Goal: Task Accomplishment & Management: Complete application form

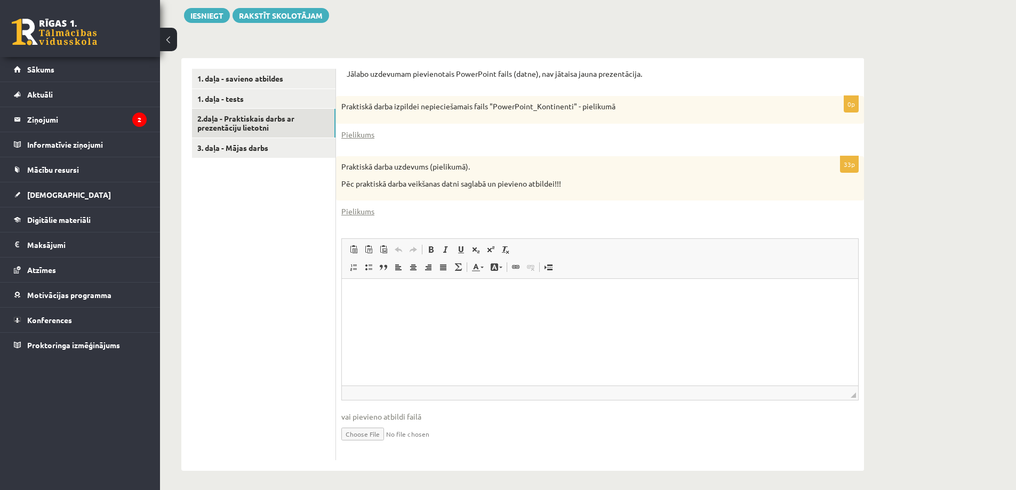
scroll to position [238, 0]
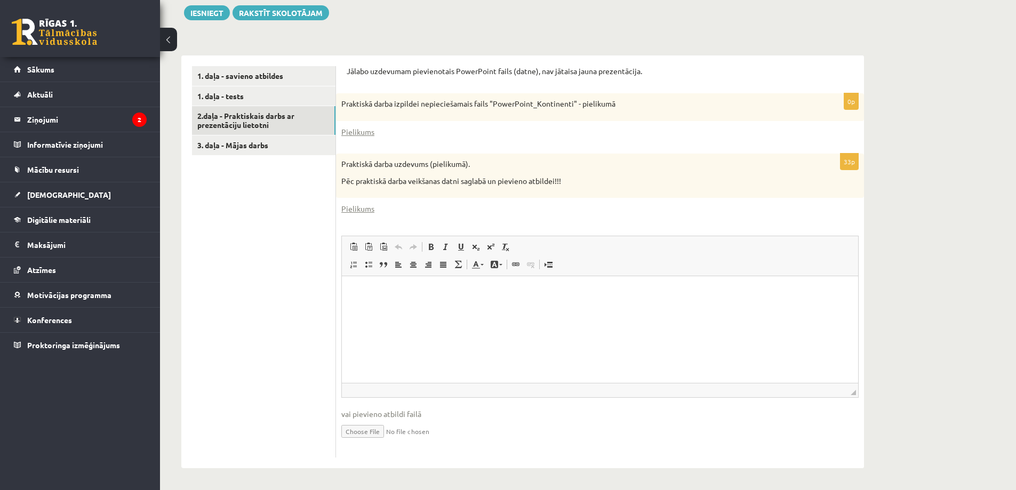
click at [359, 431] on input "file" at bounding box center [599, 431] width 517 height 22
type input "**********"
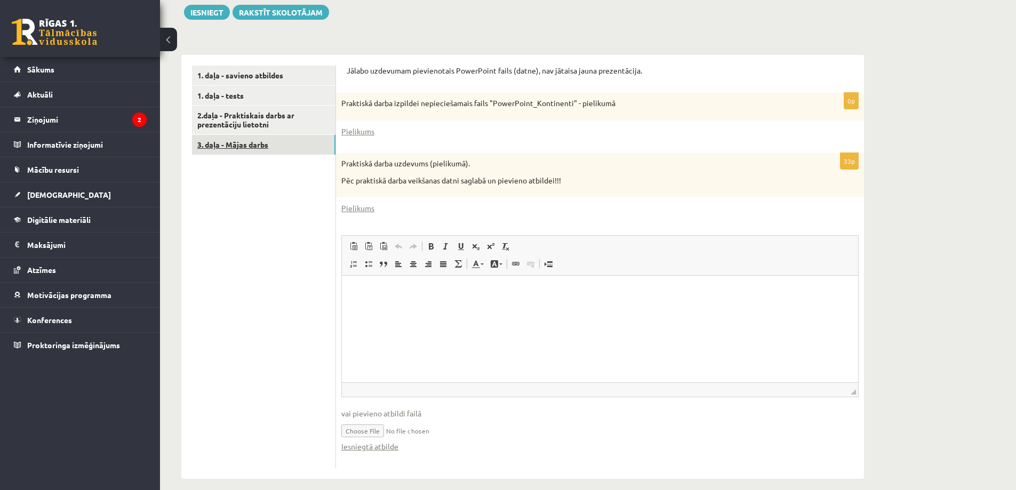
click at [246, 146] on link "3. daļa - Mājas darbs" at bounding box center [263, 145] width 143 height 20
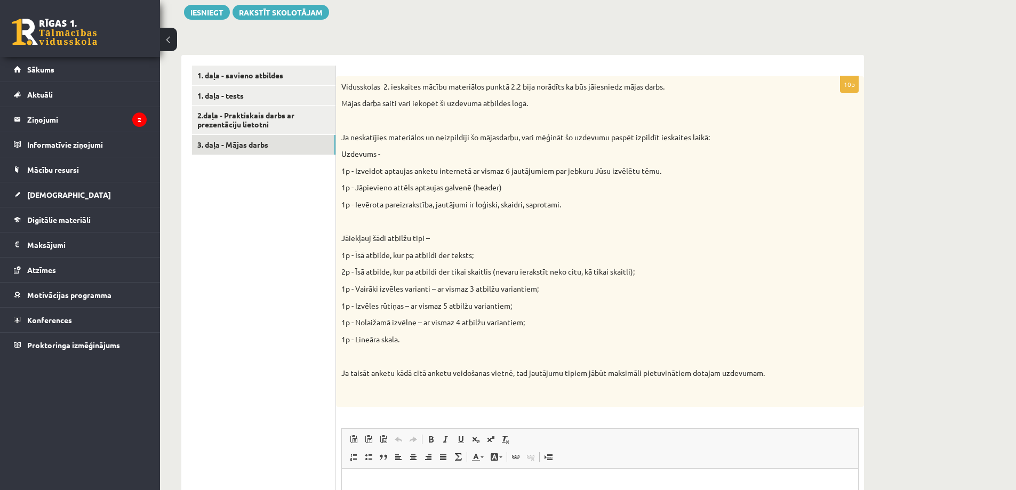
scroll to position [291, 0]
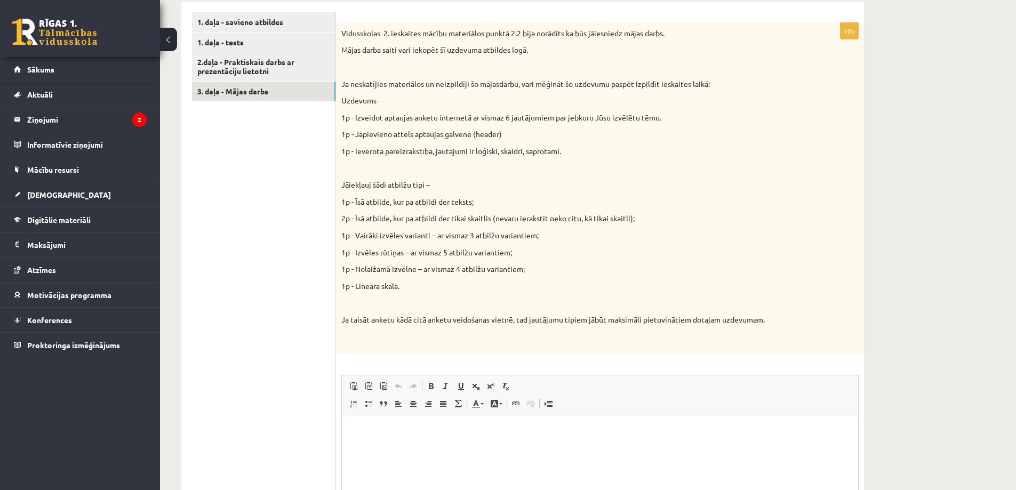
click at [666, 438] on html at bounding box center [600, 431] width 516 height 33
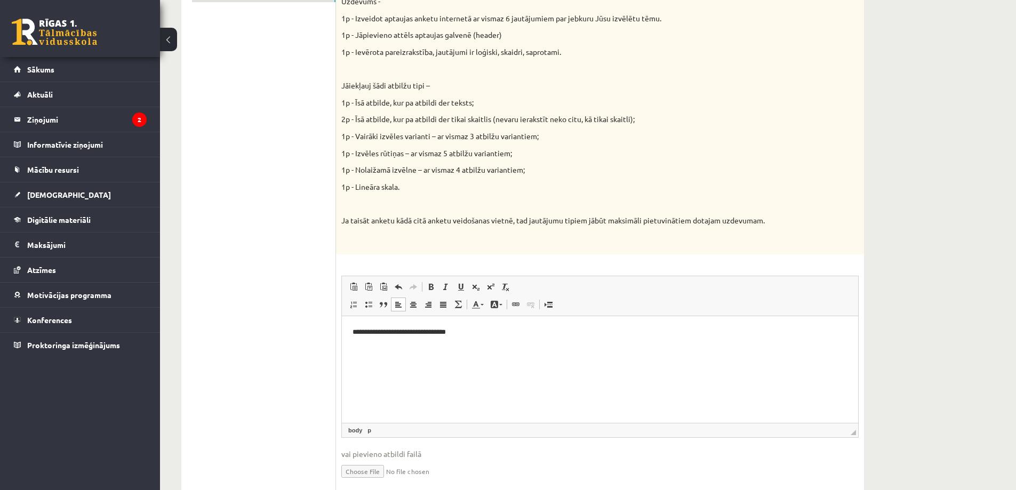
scroll to position [431, 0]
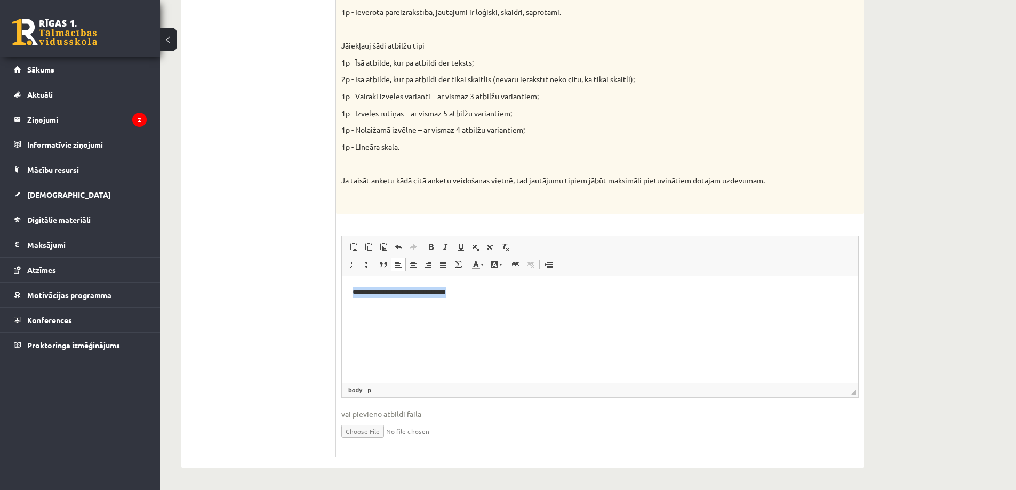
copy p "**********"
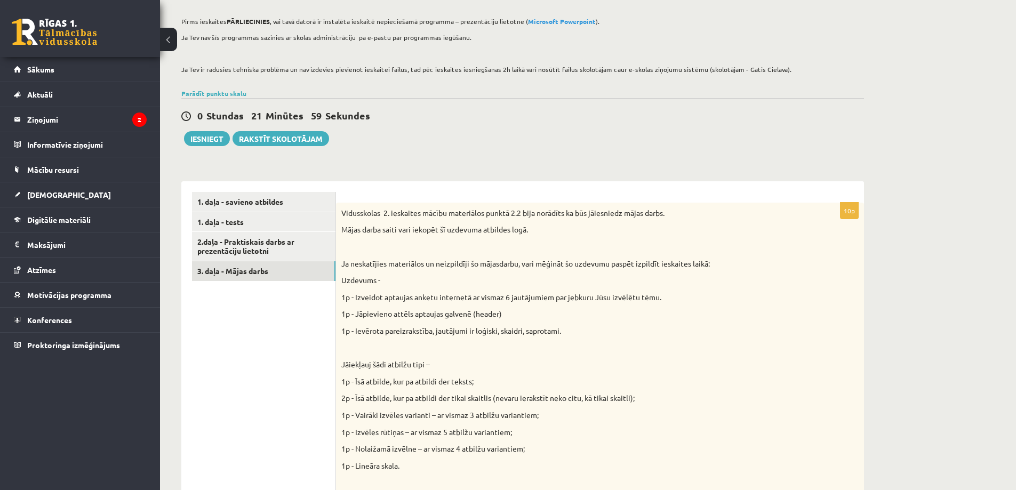
scroll to position [111, 0]
click at [207, 139] on button "Iesniegt" at bounding box center [207, 139] width 46 height 15
click at [256, 243] on link "2.daļa - Praktiskais darbs ar prezentāciju lietotni" at bounding box center [263, 246] width 143 height 29
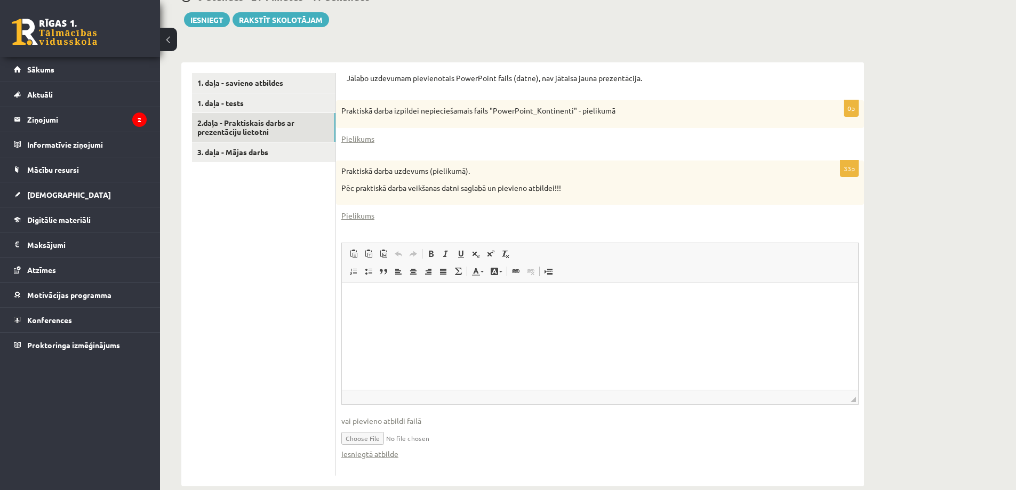
scroll to position [249, 0]
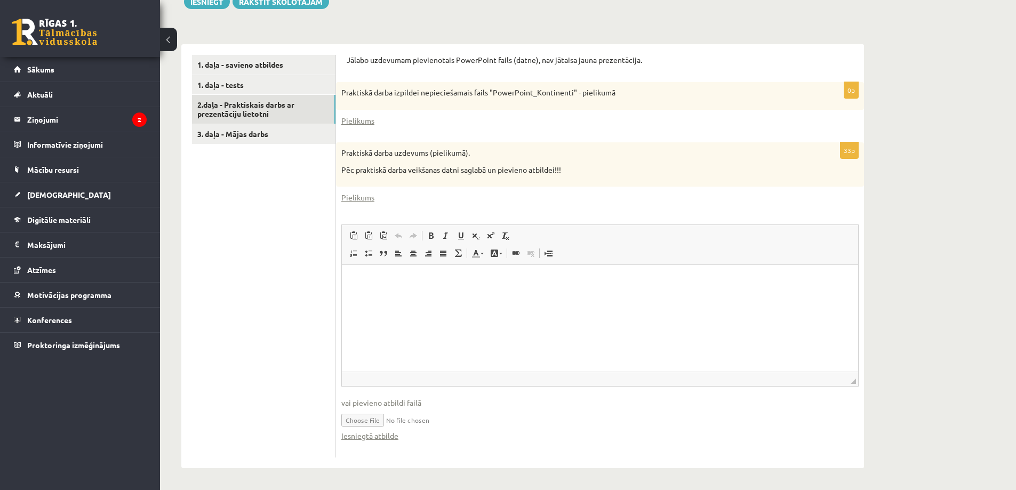
click at [362, 418] on input "file" at bounding box center [599, 419] width 517 height 22
type input "**********"
click at [244, 134] on link "3. daļa - Mājas darbs" at bounding box center [263, 134] width 143 height 20
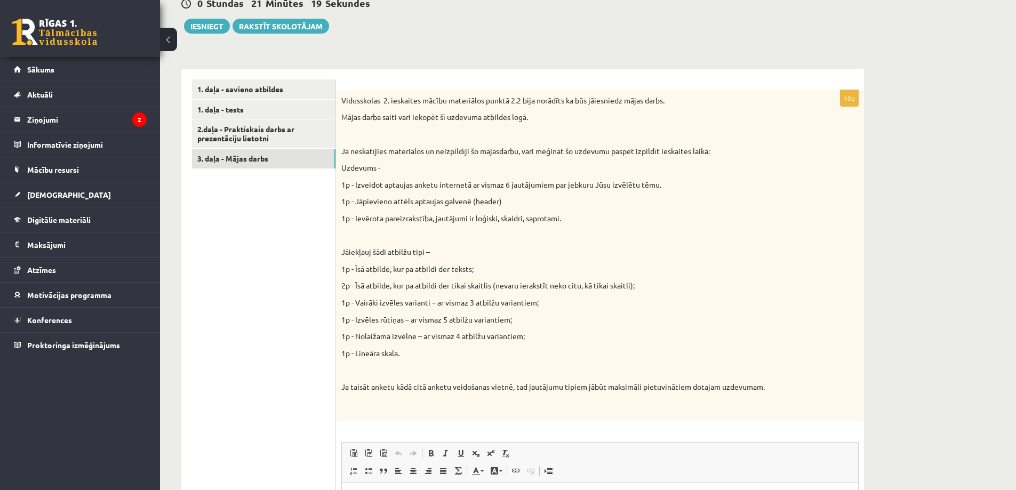
scroll to position [218, 0]
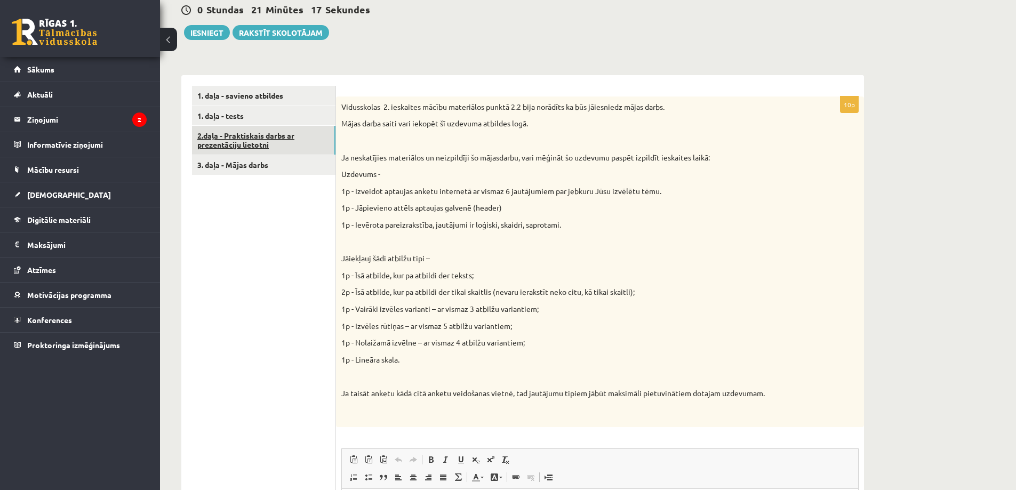
click at [245, 143] on link "2.daļa - Praktiskais darbs ar prezentāciju lietotni" at bounding box center [263, 140] width 143 height 29
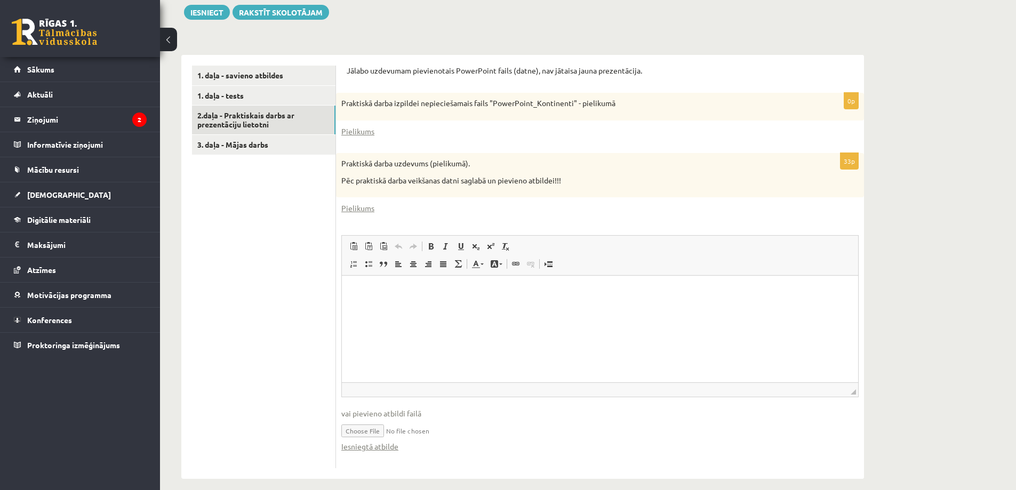
scroll to position [249, 0]
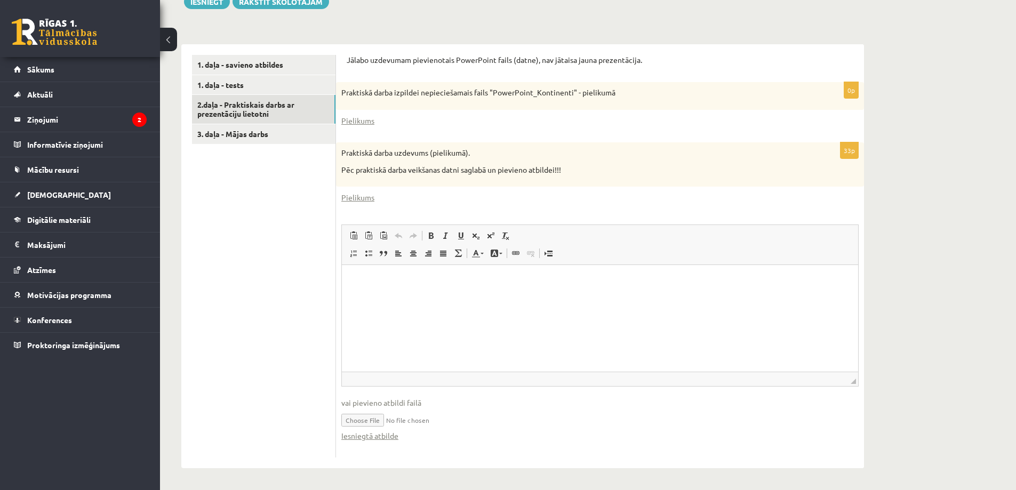
click at [365, 417] on input "file" at bounding box center [599, 419] width 517 height 22
type input "**********"
click at [389, 438] on link "Iesniegtā atbilde" at bounding box center [369, 435] width 57 height 11
click at [206, 4] on button "Iesniegt" at bounding box center [207, 1] width 46 height 15
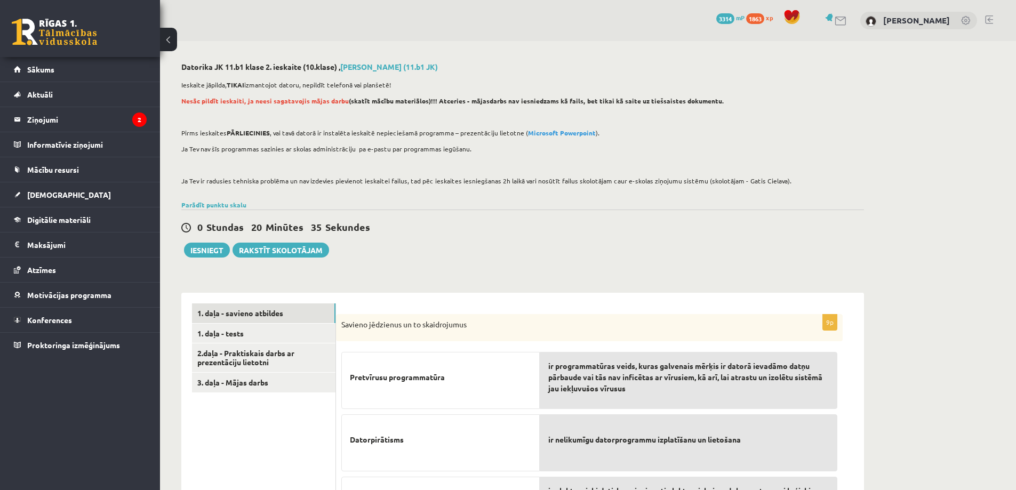
scroll to position [246, 0]
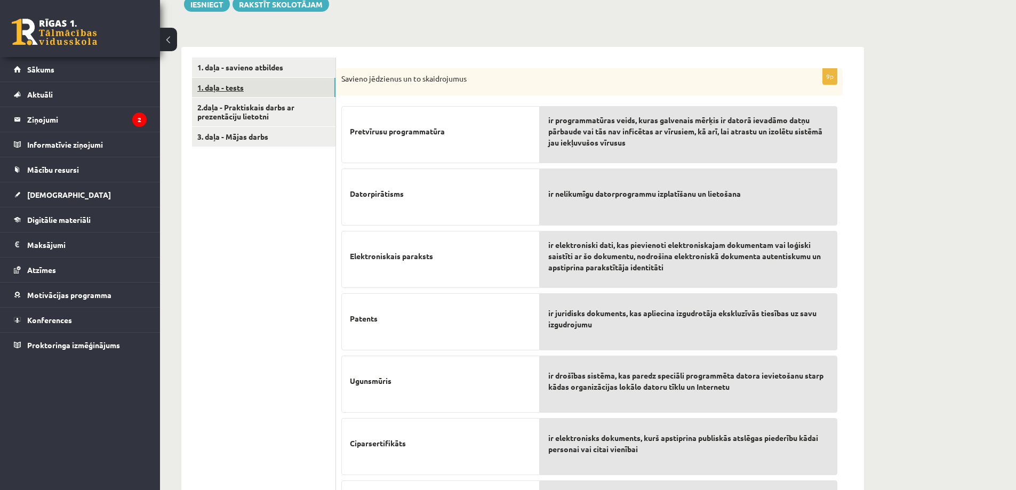
click at [235, 87] on link "1. daļa - tests" at bounding box center [263, 88] width 143 height 20
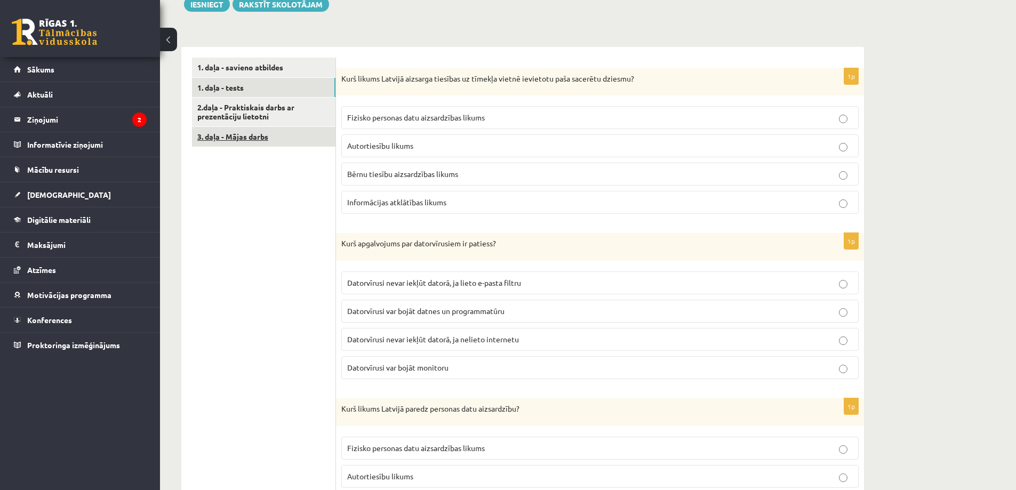
click at [238, 137] on link "3. daļa - Mājas darbs" at bounding box center [263, 137] width 143 height 20
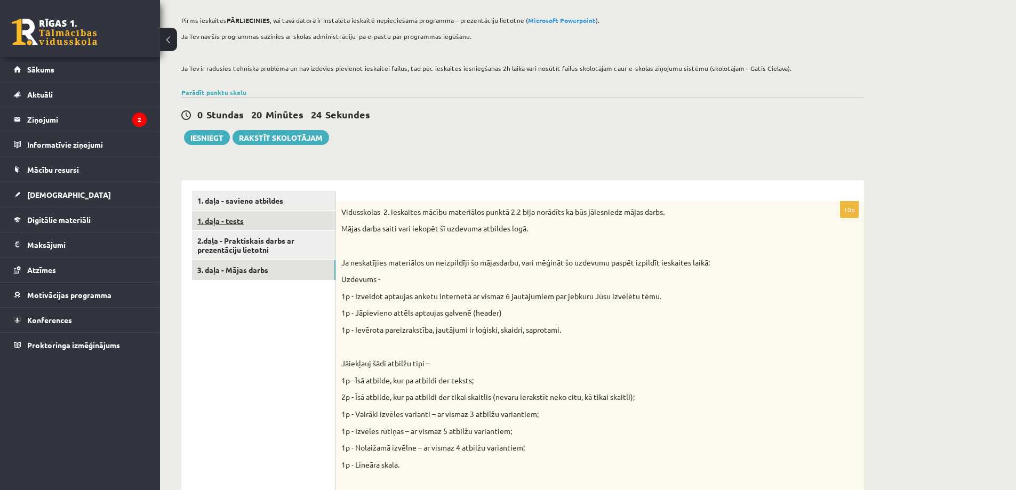
scroll to position [111, 0]
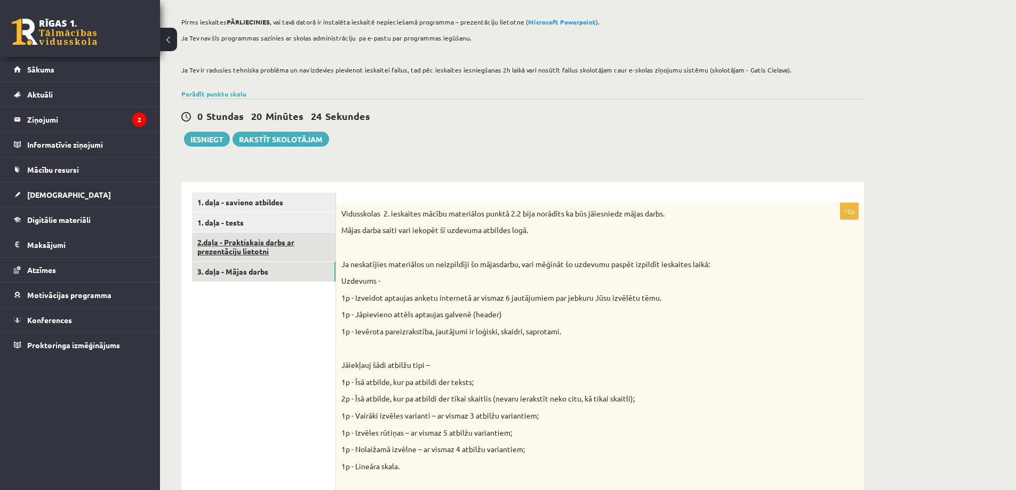
click at [250, 250] on link "2.daļa - Praktiskais darbs ar prezentāciju lietotni" at bounding box center [263, 246] width 143 height 29
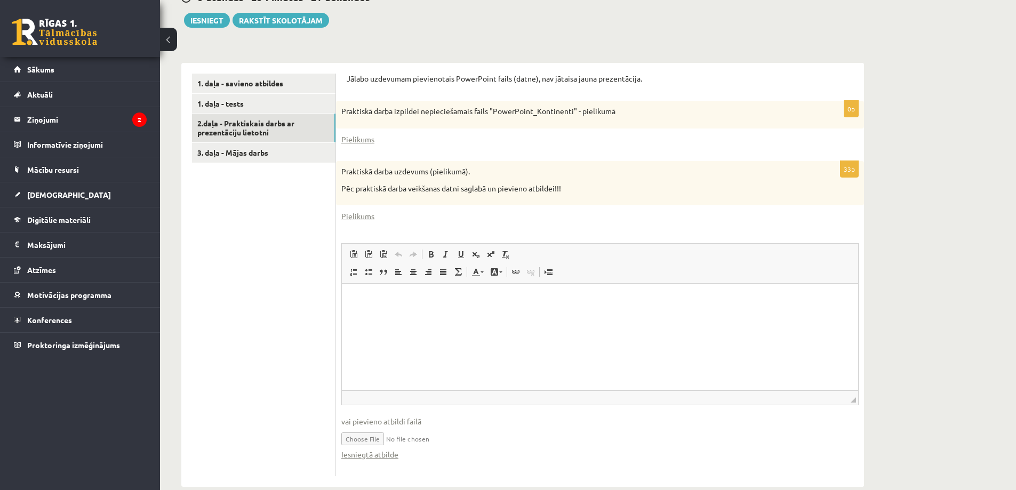
scroll to position [249, 0]
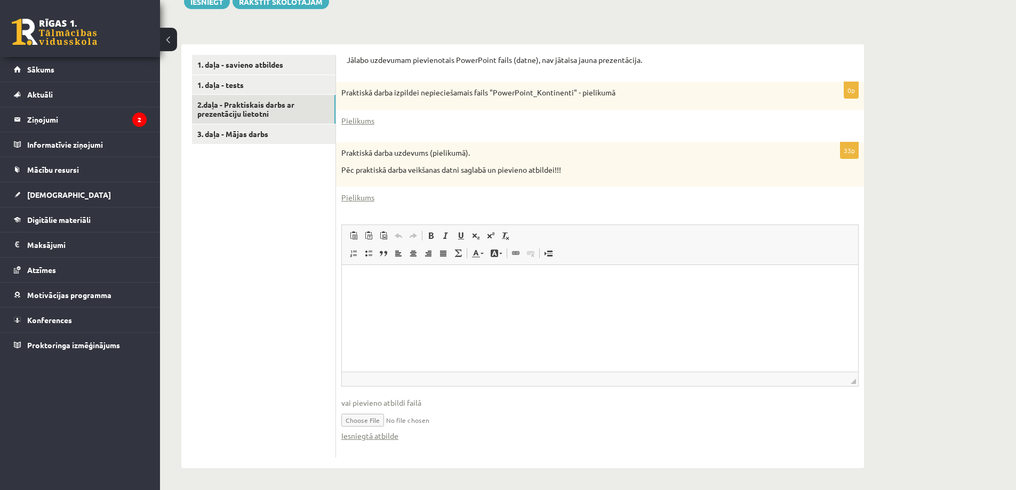
click at [362, 419] on input "file" at bounding box center [599, 419] width 517 height 22
type input "**********"
click at [245, 132] on link "3. daļa - Mājas darbs" at bounding box center [263, 134] width 143 height 20
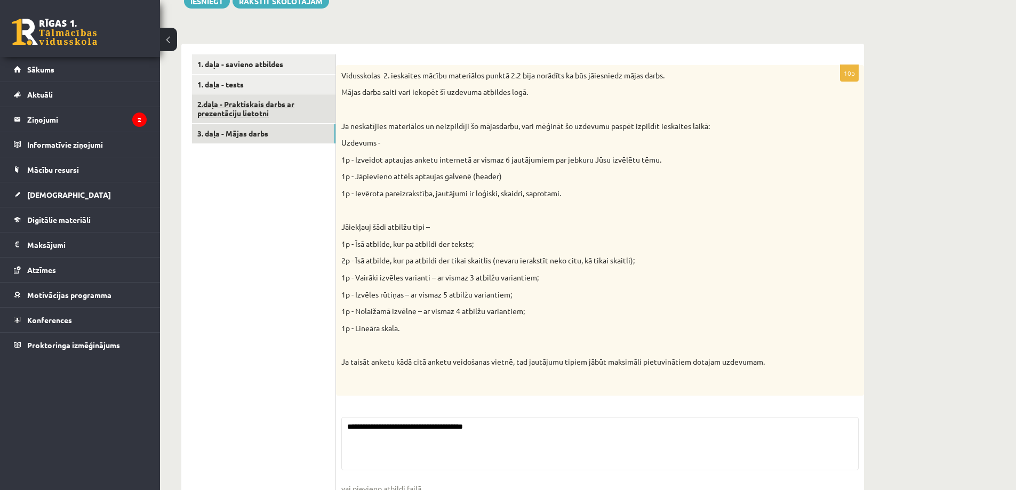
click at [242, 113] on link "2.daļa - Praktiskais darbs ar prezentāciju lietotni" at bounding box center [263, 108] width 143 height 29
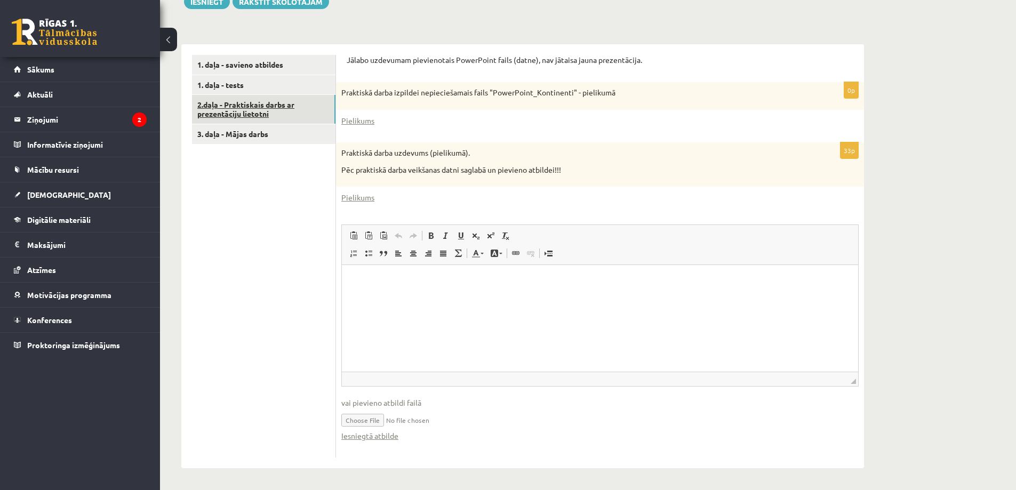
scroll to position [0, 0]
click at [366, 423] on input "file" at bounding box center [599, 419] width 517 height 22
type input "**********"
click at [206, 4] on button "Iesniegt" at bounding box center [207, 1] width 46 height 15
click at [208, 3] on button "Iesniegt" at bounding box center [207, 1] width 46 height 15
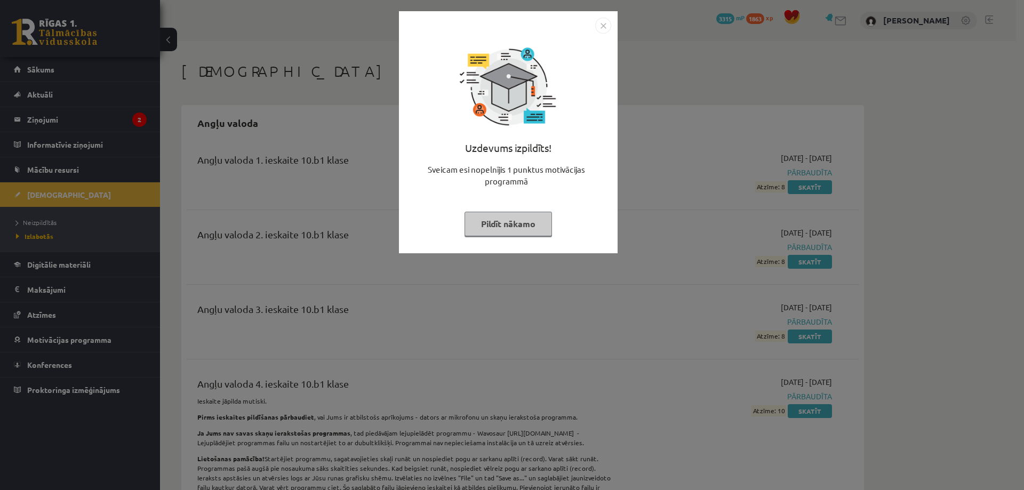
click at [501, 223] on button "Pildīt nākamo" at bounding box center [507, 224] width 87 height 25
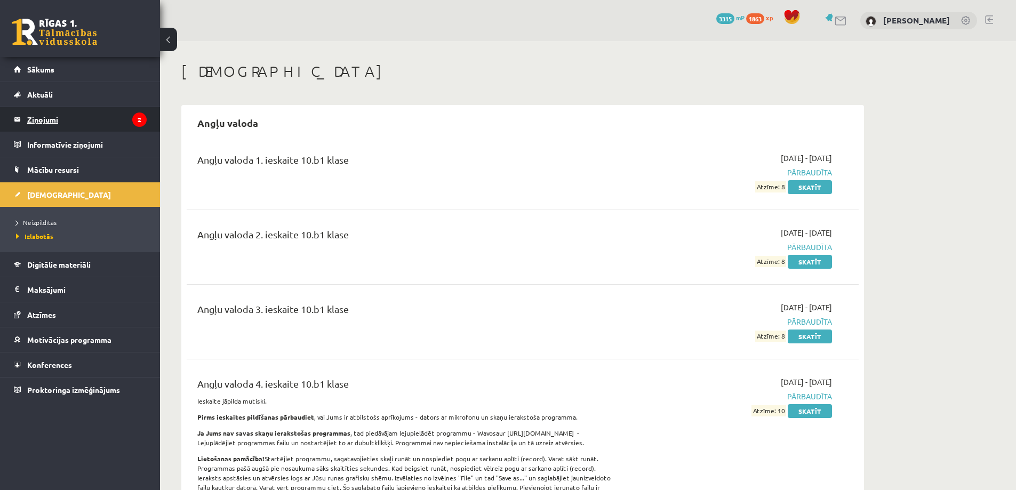
click at [54, 120] on legend "Ziņojumi 2" at bounding box center [86, 119] width 119 height 25
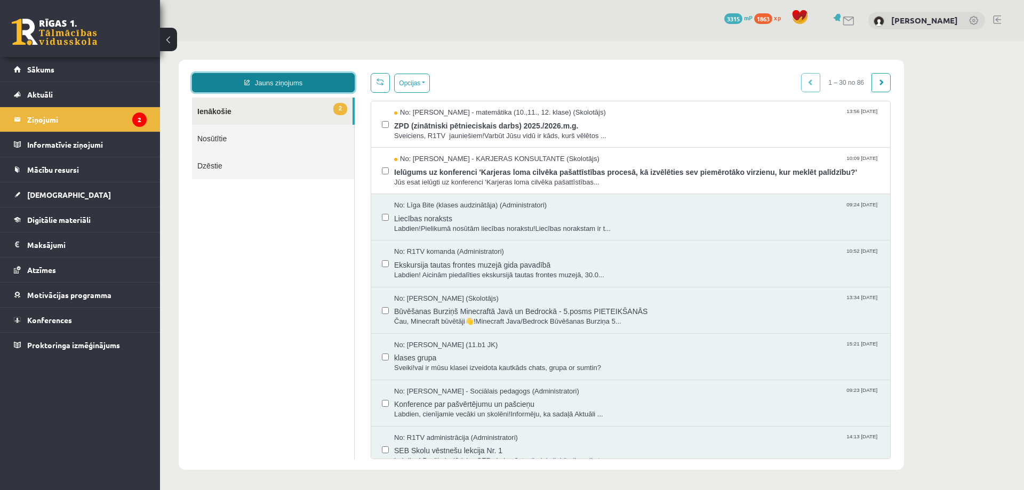
click at [285, 81] on link "Jauns ziņojums" at bounding box center [273, 82] width 163 height 19
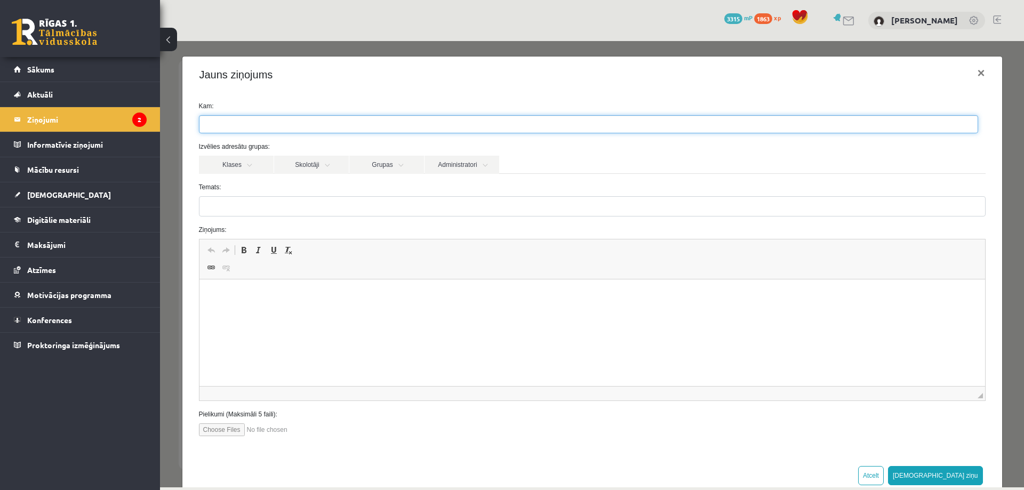
click at [243, 123] on ul at bounding box center [588, 124] width 778 height 17
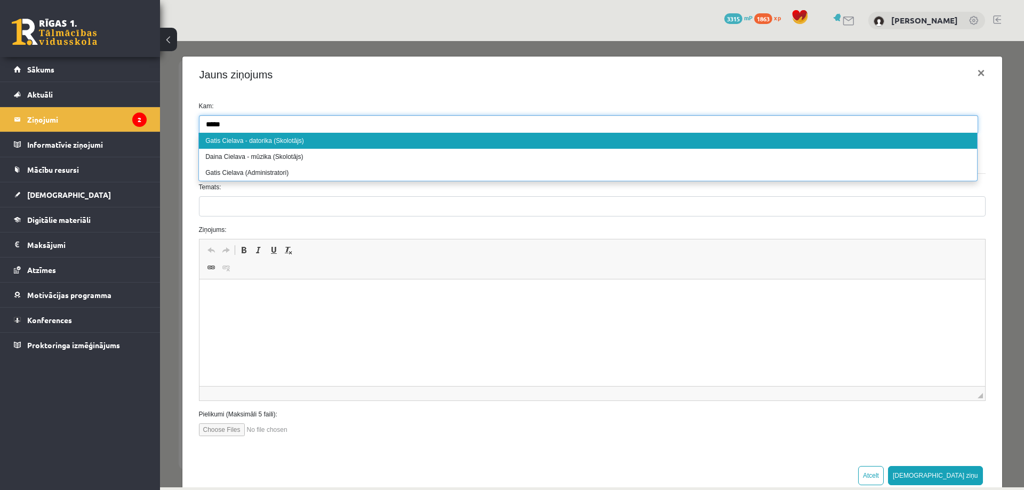
type input "*****"
select select "**"
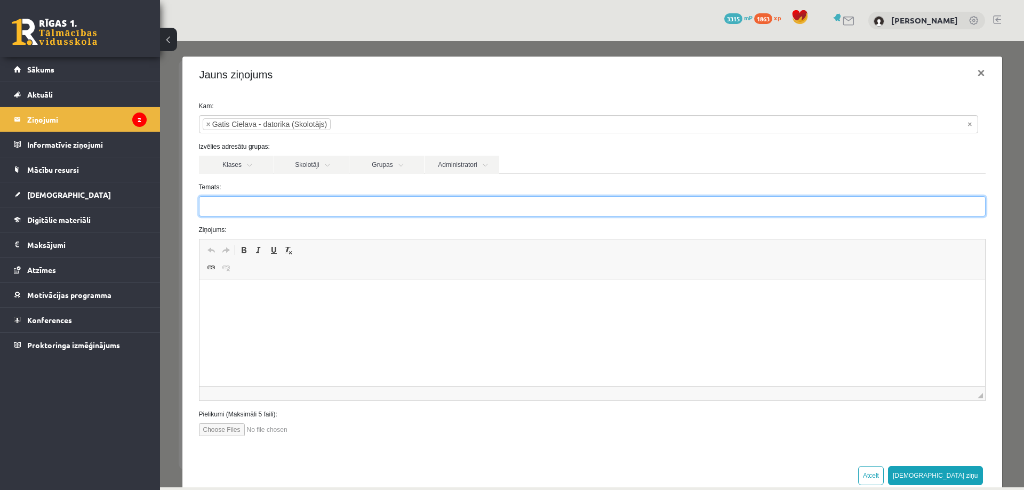
click at [241, 211] on input "Temats:" at bounding box center [592, 206] width 787 height 20
type input "**********"
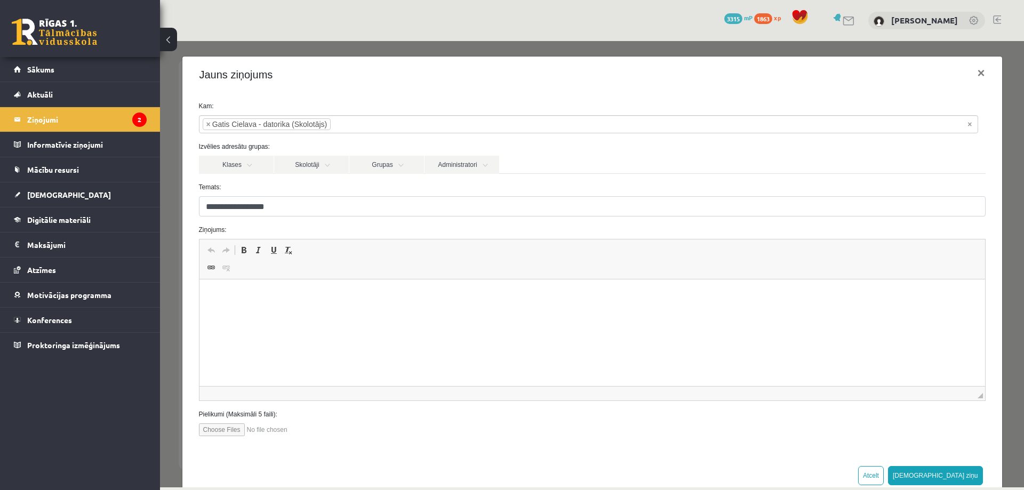
click at [261, 288] on html at bounding box center [591, 295] width 785 height 33
click at [222, 430] on input "file" at bounding box center [259, 429] width 121 height 13
type input "**********"
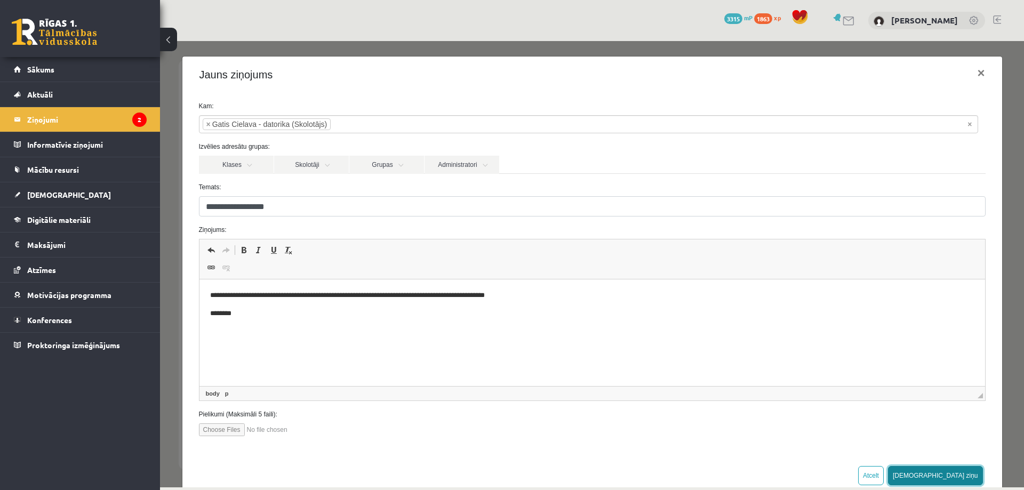
click at [958, 474] on button "Sūtīt ziņu" at bounding box center [935, 475] width 95 height 19
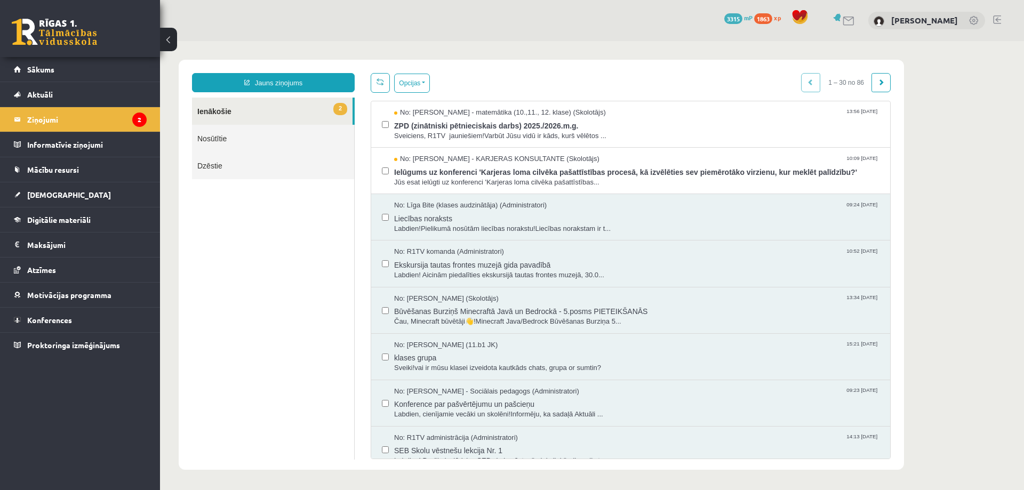
click at [220, 139] on link "Nosūtītie" at bounding box center [273, 138] width 162 height 27
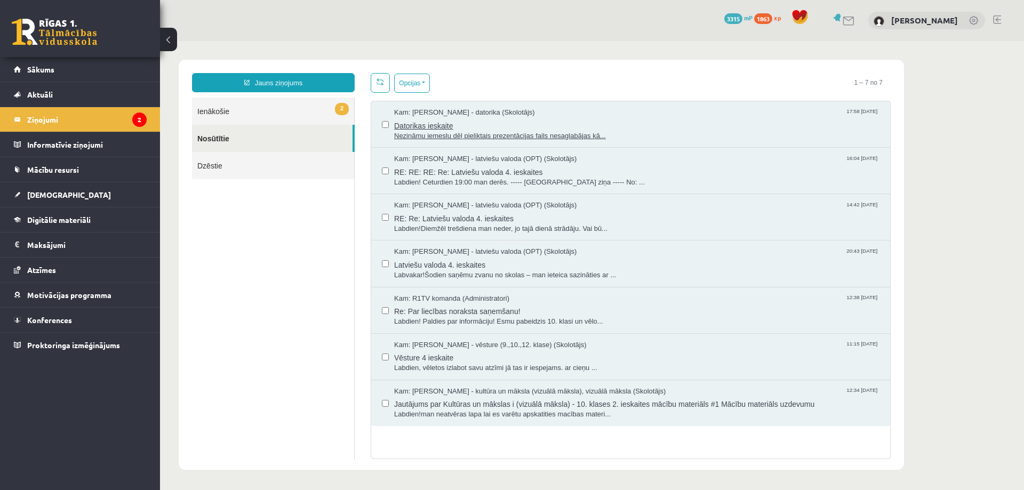
click at [435, 125] on span "Datorikas ieskaite" at bounding box center [636, 124] width 485 height 13
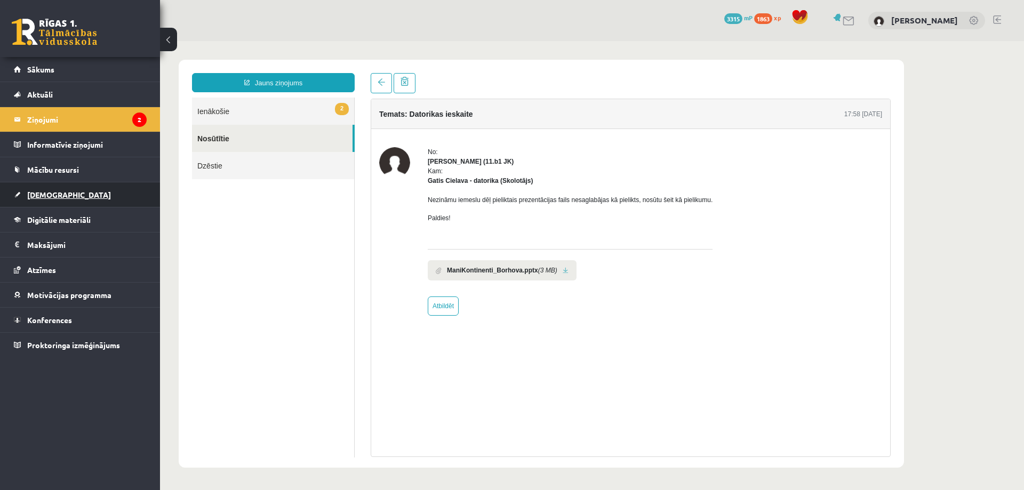
click at [40, 192] on span "[DEMOGRAPHIC_DATA]" at bounding box center [69, 195] width 84 height 10
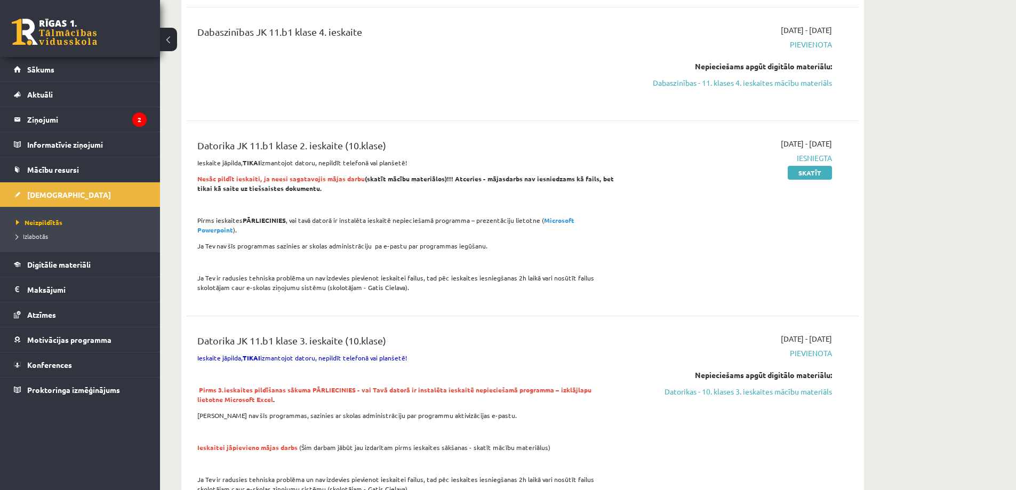
scroll to position [693, 0]
click at [804, 172] on link "Skatīt" at bounding box center [810, 172] width 44 height 14
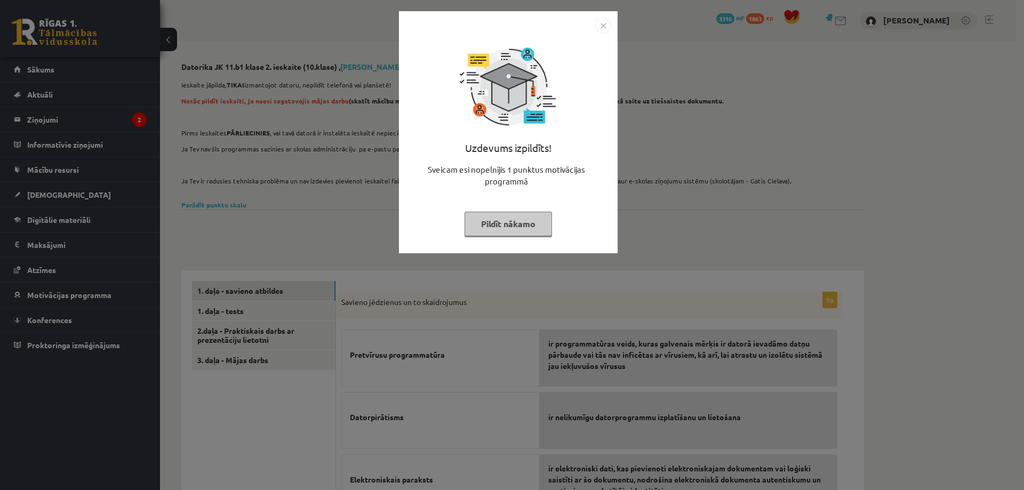
click at [510, 223] on button "Pildīt nākamo" at bounding box center [507, 224] width 87 height 25
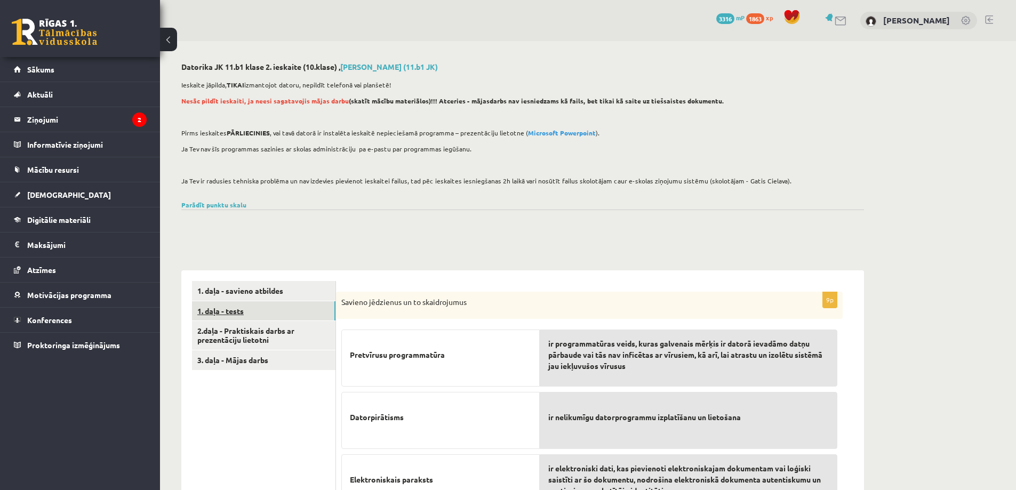
click at [231, 309] on link "1. daļa - tests" at bounding box center [263, 311] width 143 height 20
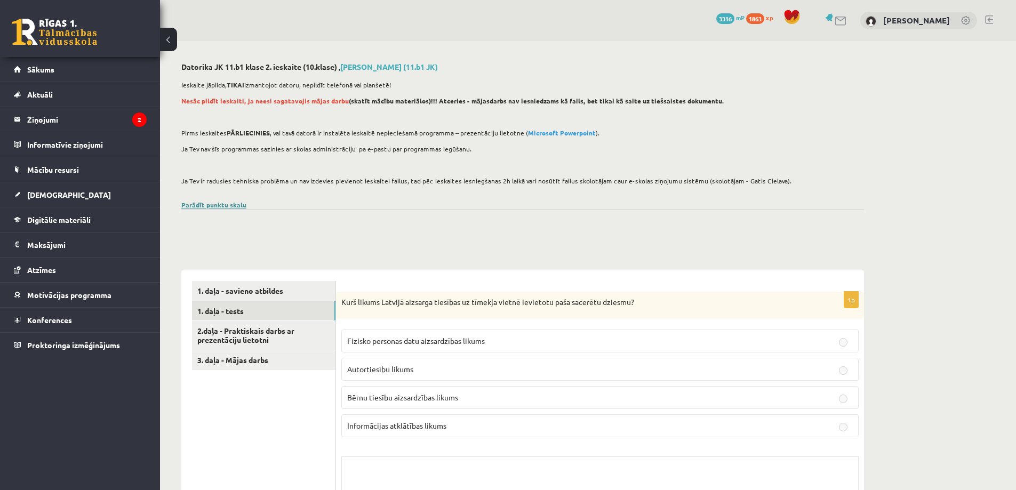
click at [208, 203] on link "Parādīt punktu skalu" at bounding box center [213, 204] width 65 height 9
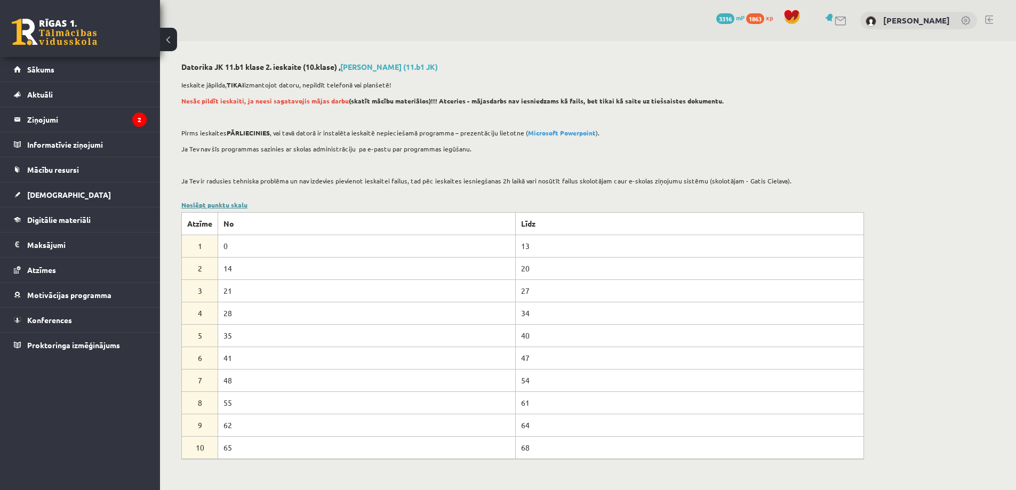
click at [226, 205] on link "Noslēpt punktu skalu" at bounding box center [214, 204] width 66 height 9
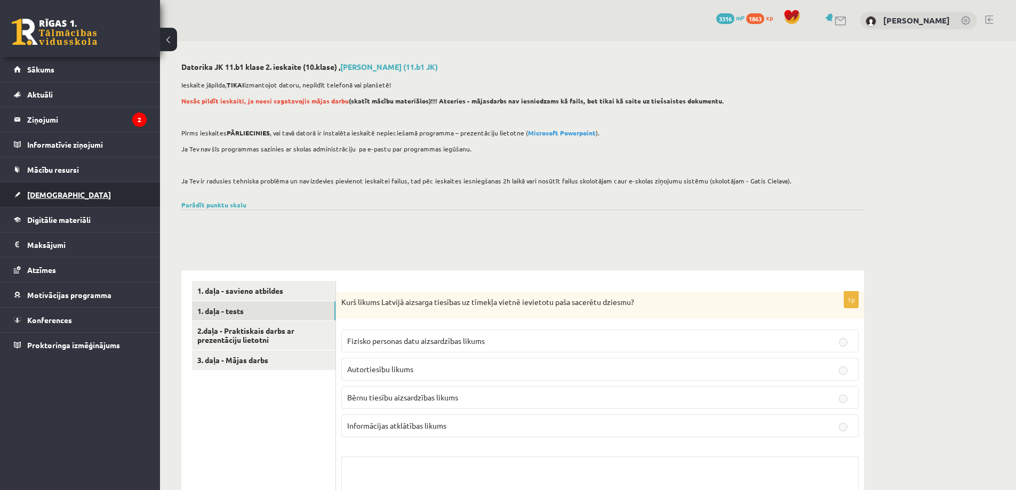
click at [51, 196] on span "[DEMOGRAPHIC_DATA]" at bounding box center [69, 195] width 84 height 10
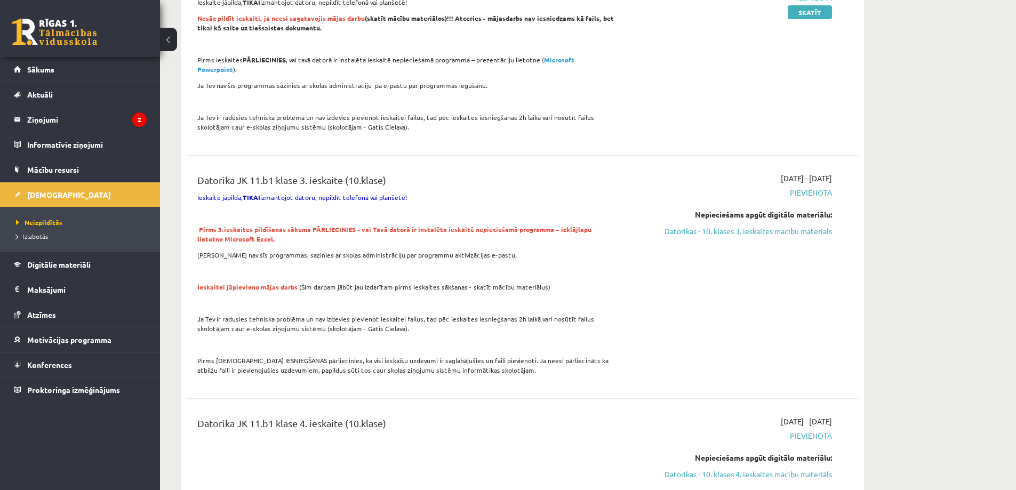
scroll to position [747, 0]
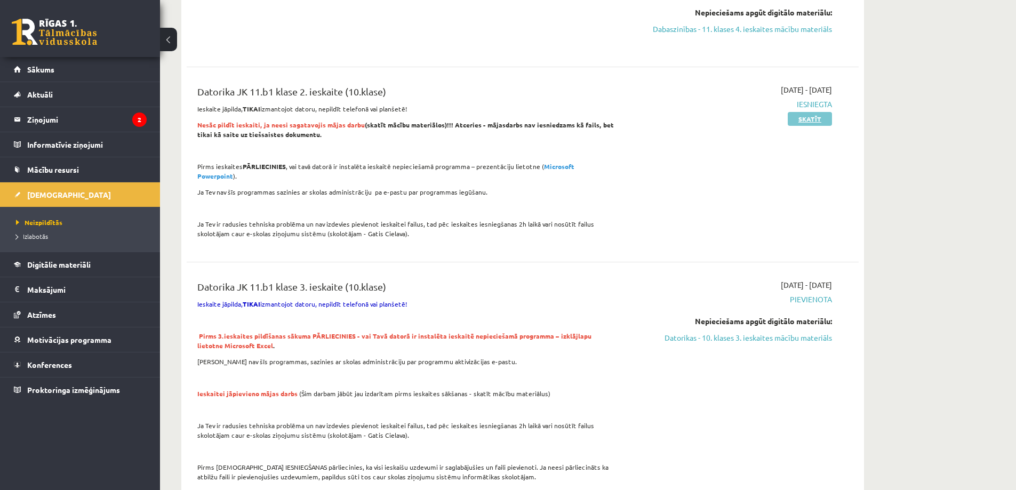
click at [809, 120] on link "Skatīt" at bounding box center [810, 119] width 44 height 14
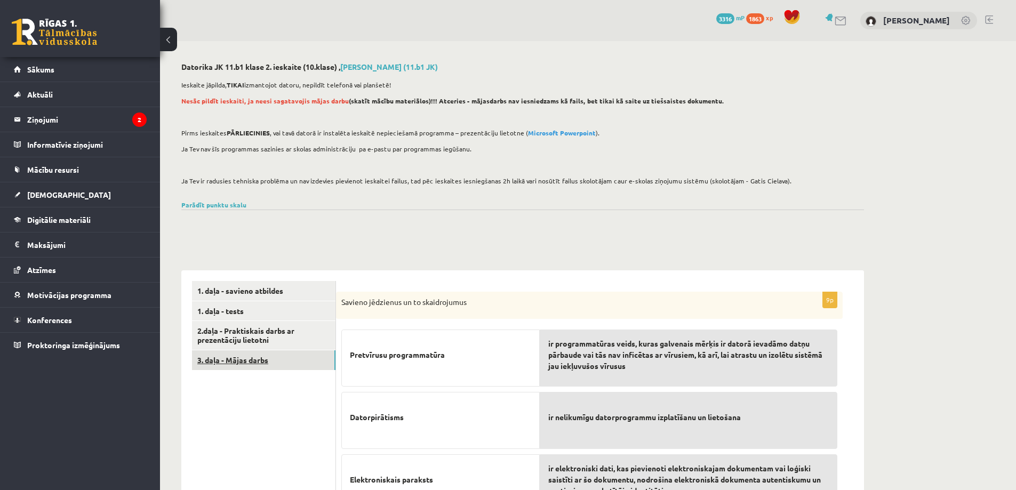
click at [255, 356] on link "3. daļa - Mājas darbs" at bounding box center [263, 360] width 143 height 20
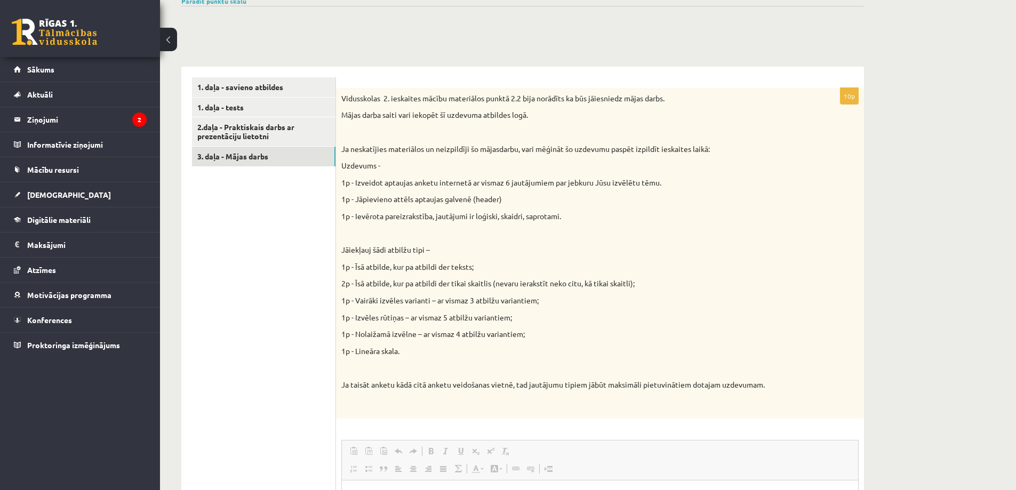
scroll to position [160, 0]
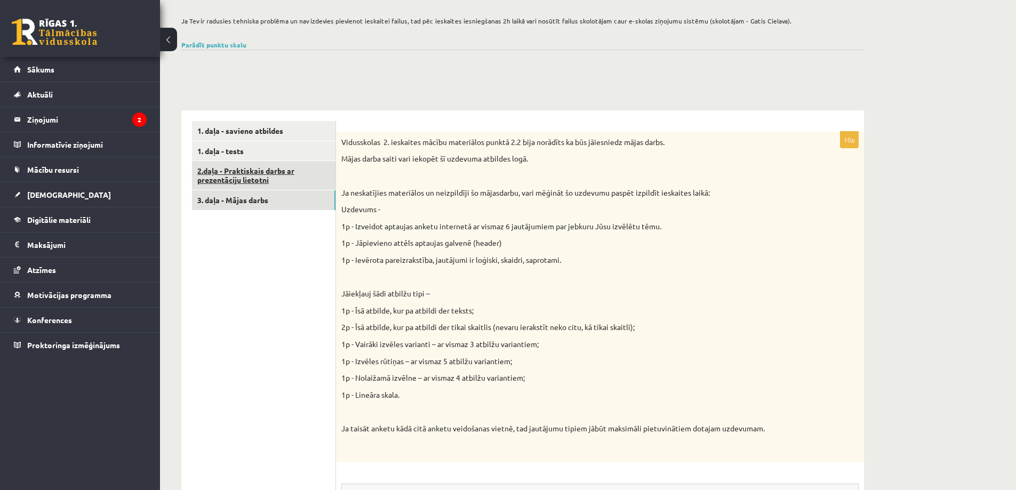
click at [251, 173] on link "2.daļa - Praktiskais darbs ar prezentāciju lietotni" at bounding box center [263, 175] width 143 height 29
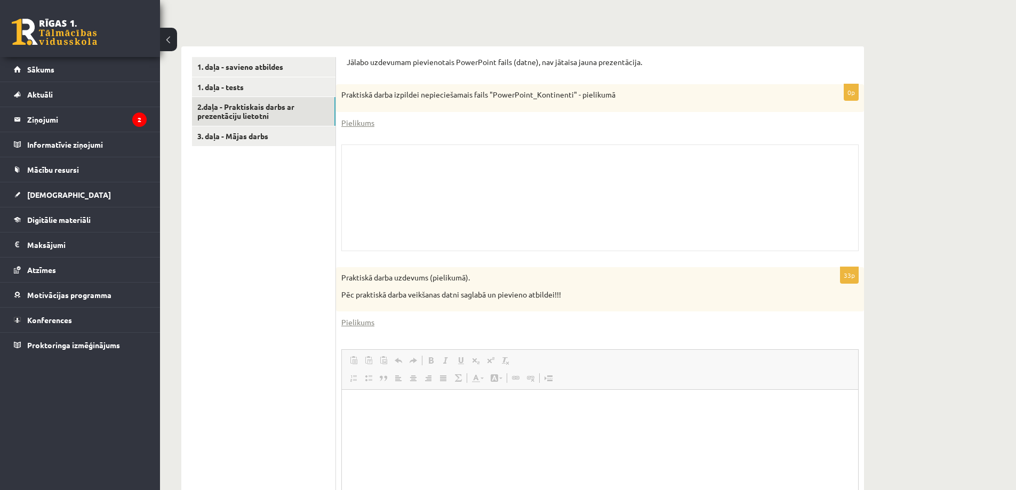
scroll to position [373, 0]
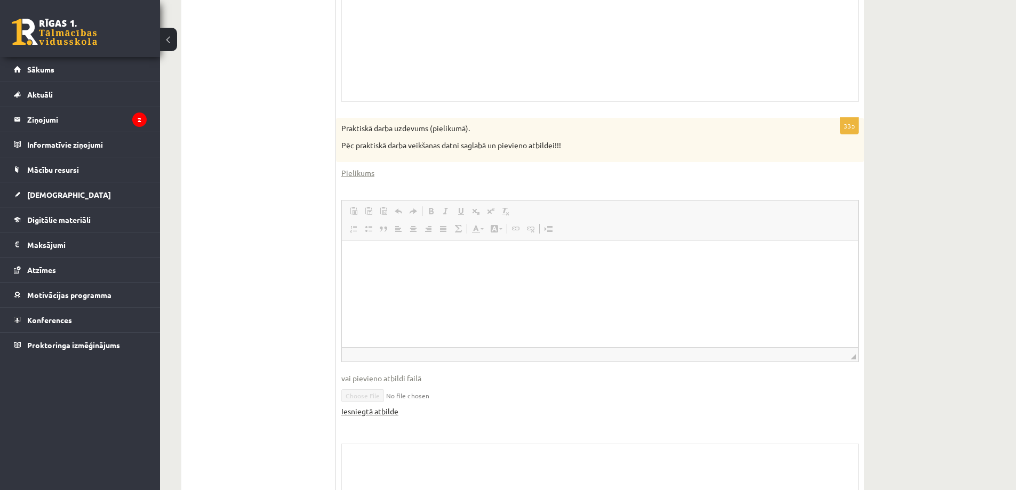
click at [380, 411] on link "Iesniegtā atbilde" at bounding box center [369, 411] width 57 height 11
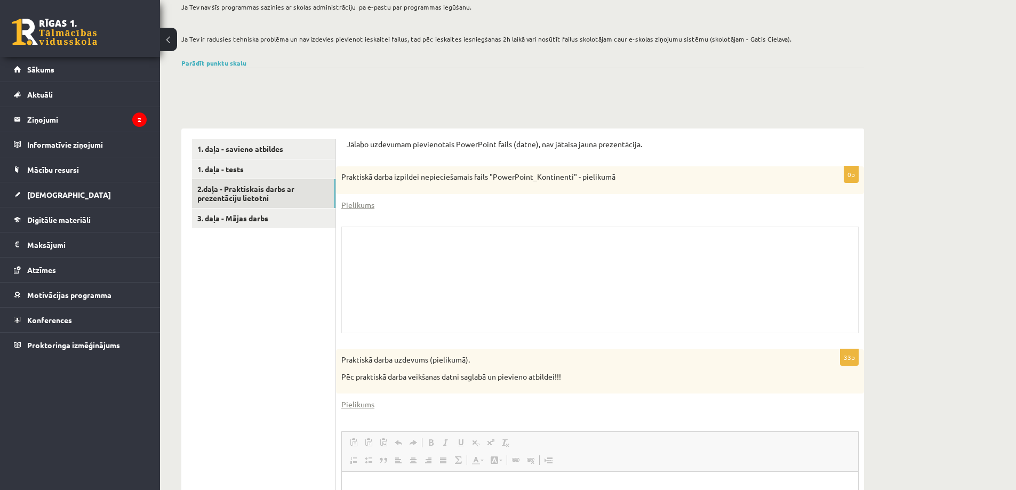
scroll to position [107, 0]
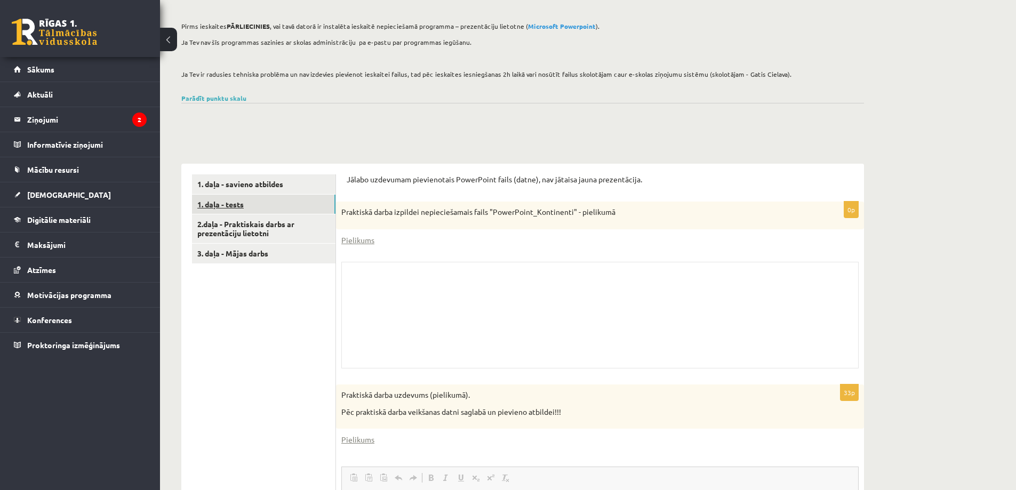
click at [229, 206] on link "1. daļa - tests" at bounding box center [263, 205] width 143 height 20
